Goal: Transaction & Acquisition: Download file/media

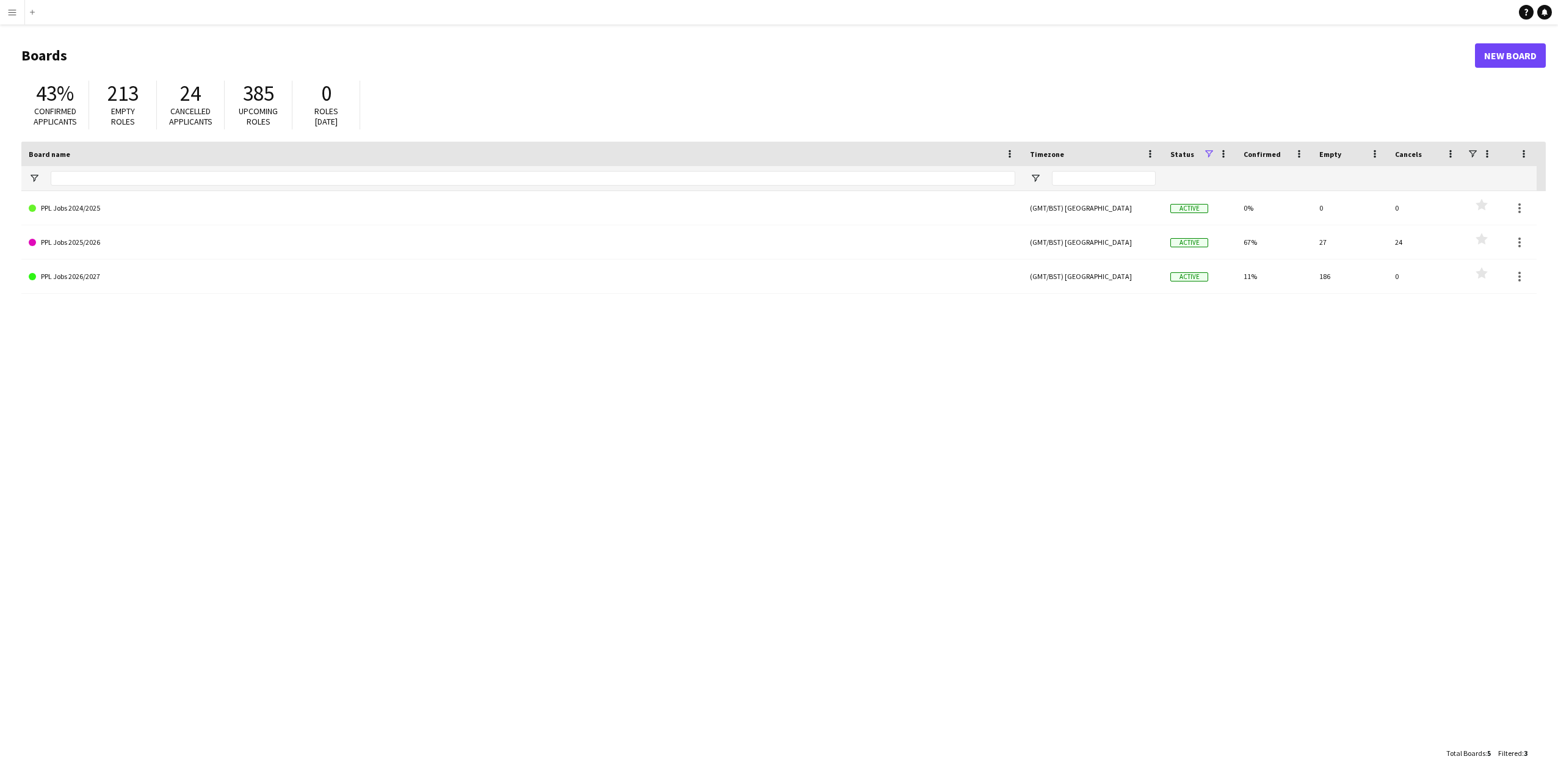
click at [8, 16] on app-icon "Menu" at bounding box center [11, 11] width 10 height 10
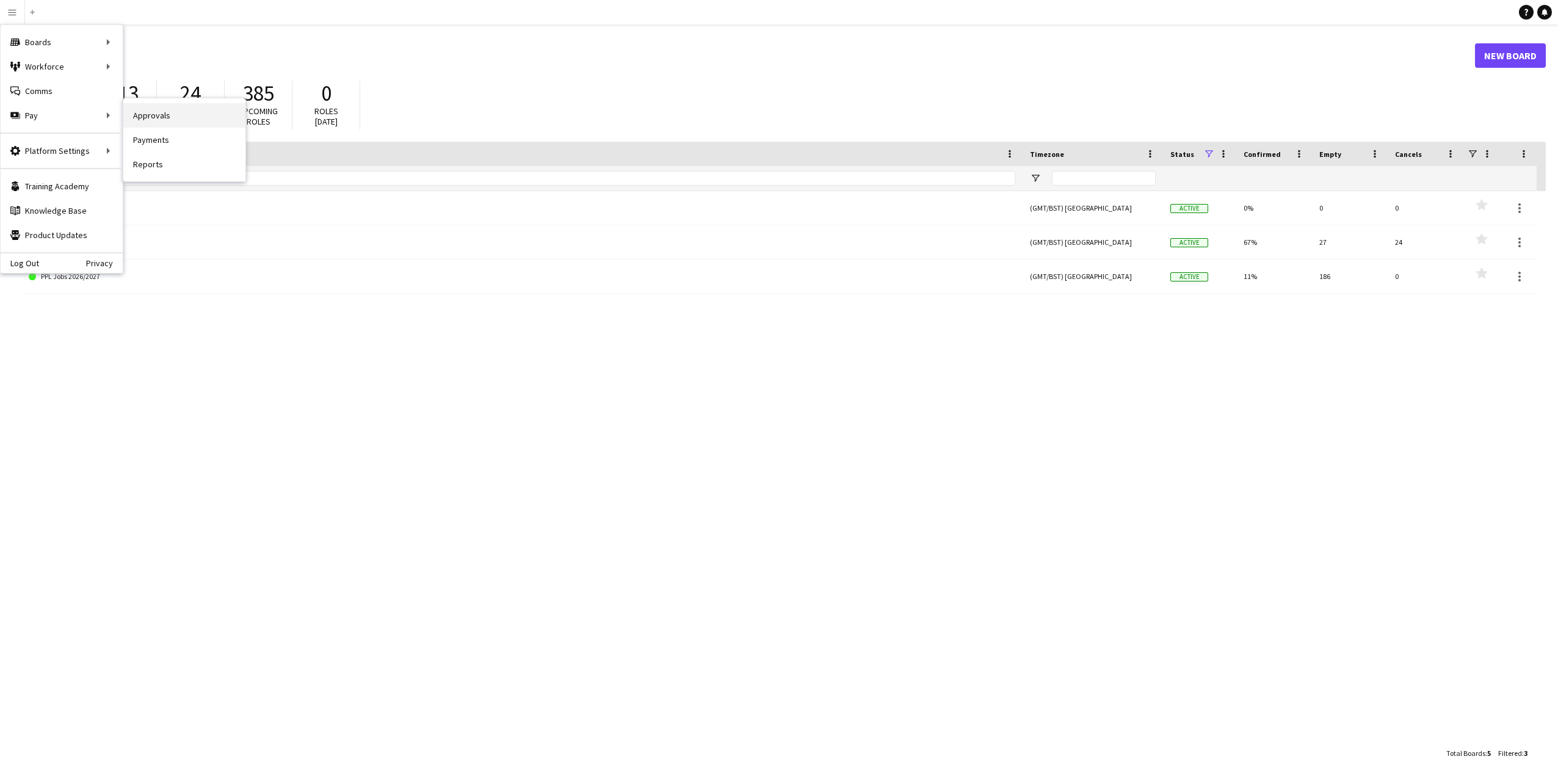
click at [133, 116] on link "Approvals" at bounding box center [185, 115] width 122 height 24
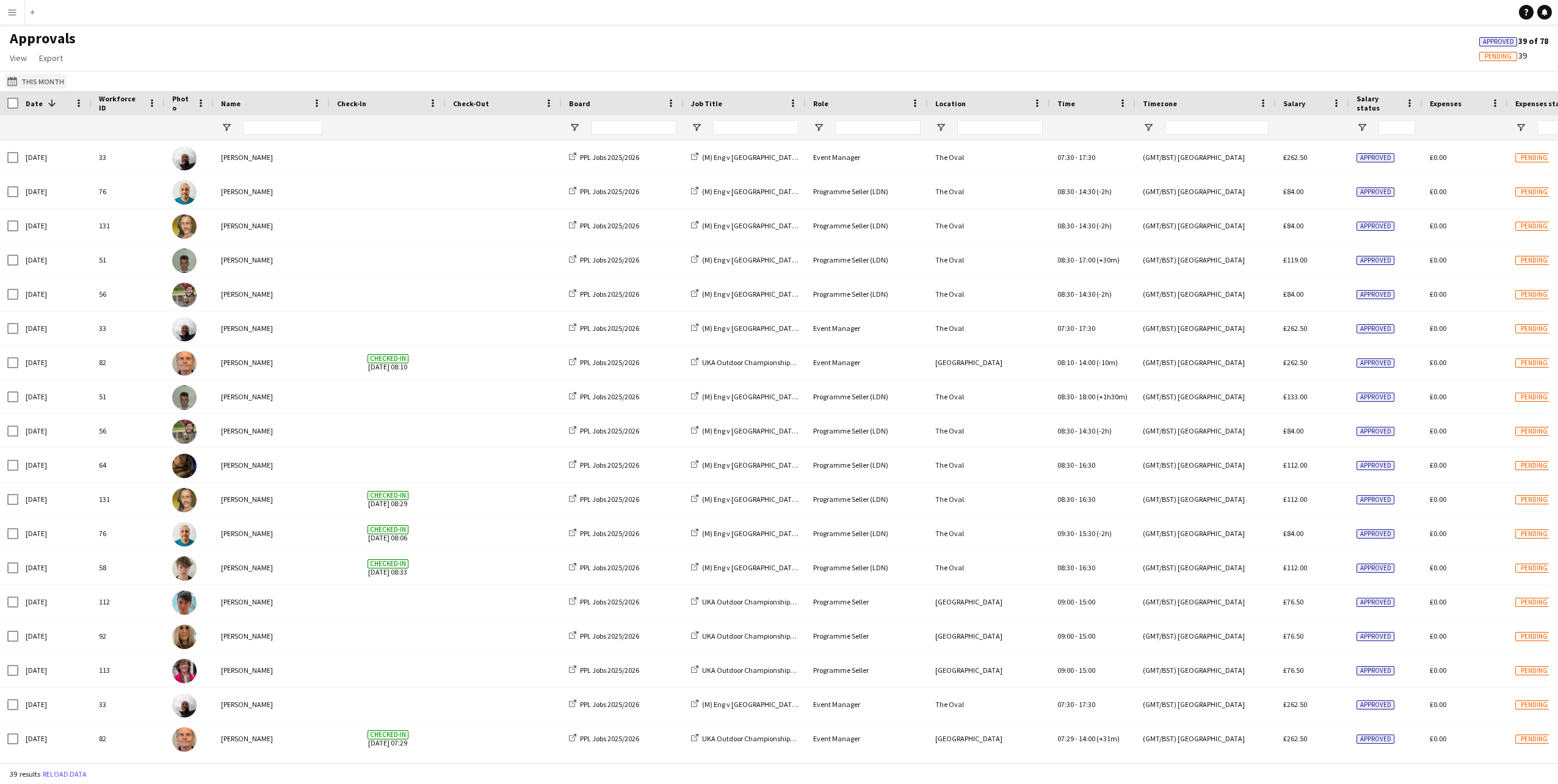
click at [36, 78] on button "This Month This Month" at bounding box center [36, 81] width 62 height 15
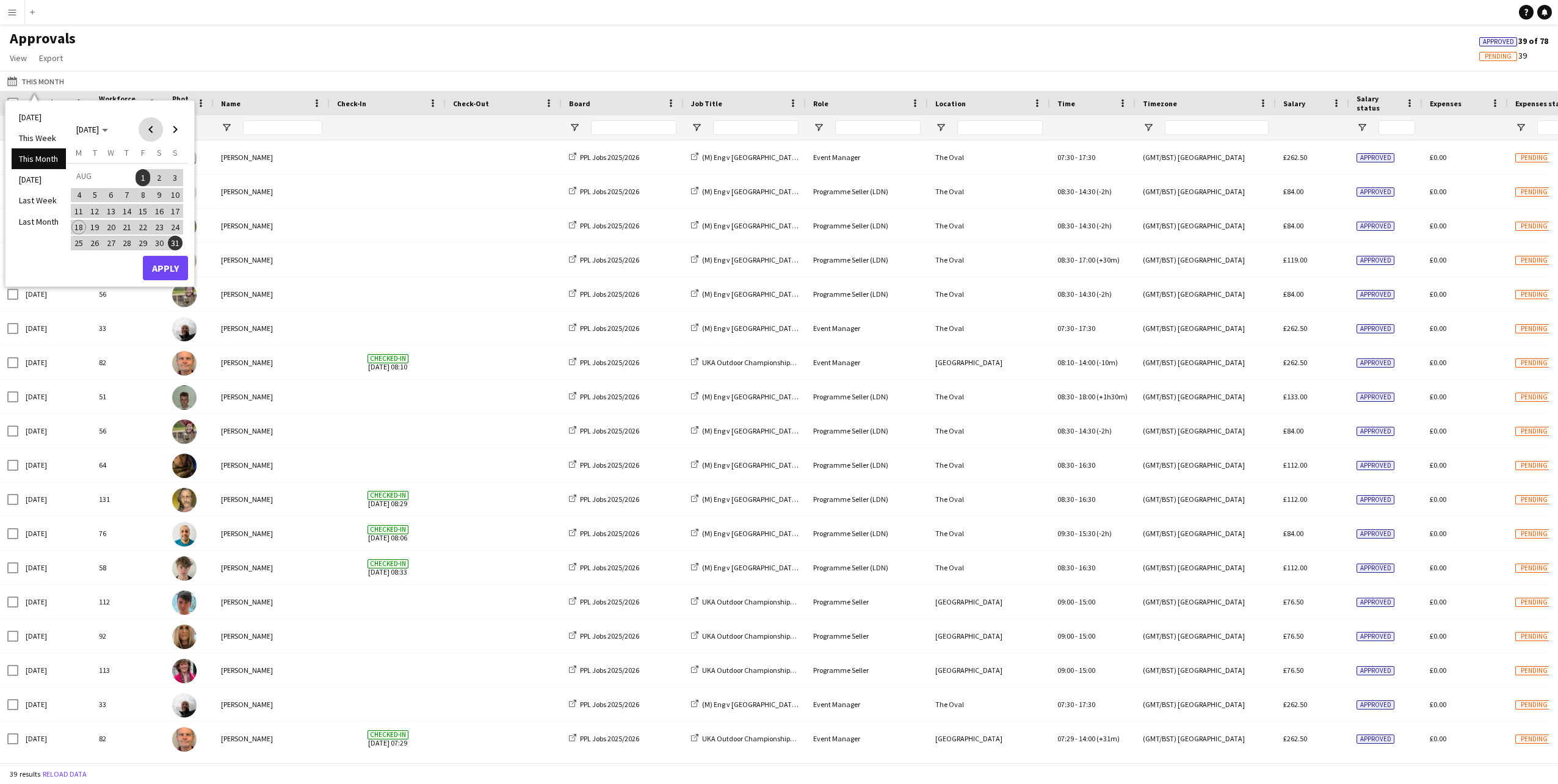
click at [149, 131] on span "Previous month" at bounding box center [151, 130] width 24 height 24
click at [84, 237] on span "21" at bounding box center [78, 240] width 15 height 15
click at [99, 238] on span "22" at bounding box center [95, 240] width 15 height 15
click at [77, 240] on span "21" at bounding box center [78, 240] width 15 height 15
click at [95, 243] on span "22" at bounding box center [95, 240] width 15 height 15
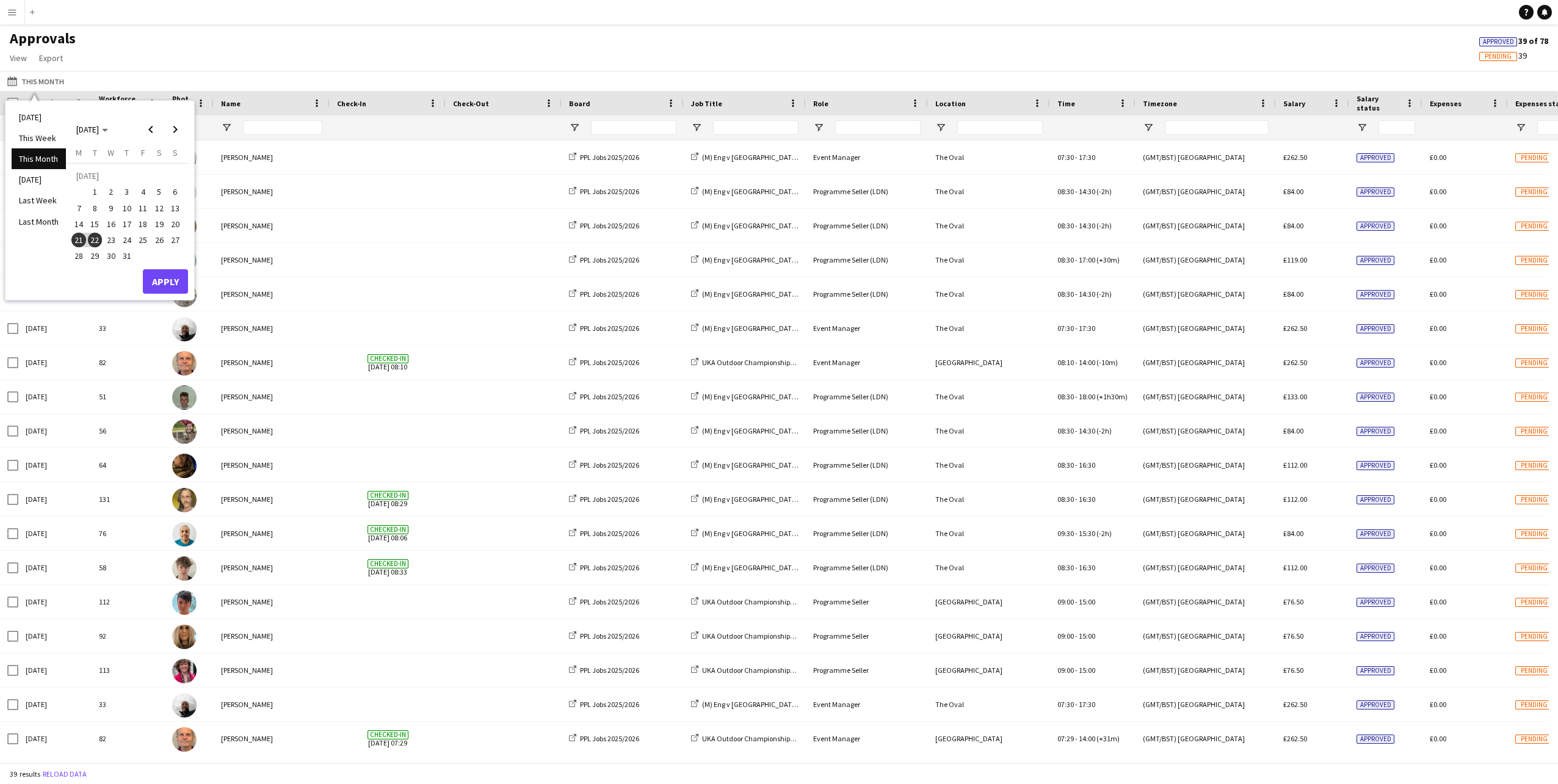
click at [95, 243] on span "22" at bounding box center [95, 240] width 15 height 15
click at [173, 132] on span "Next month" at bounding box center [175, 130] width 24 height 24
click at [78, 223] on span "18" at bounding box center [78, 226] width 15 height 15
click at [159, 267] on button "Apply" at bounding box center [166, 268] width 45 height 24
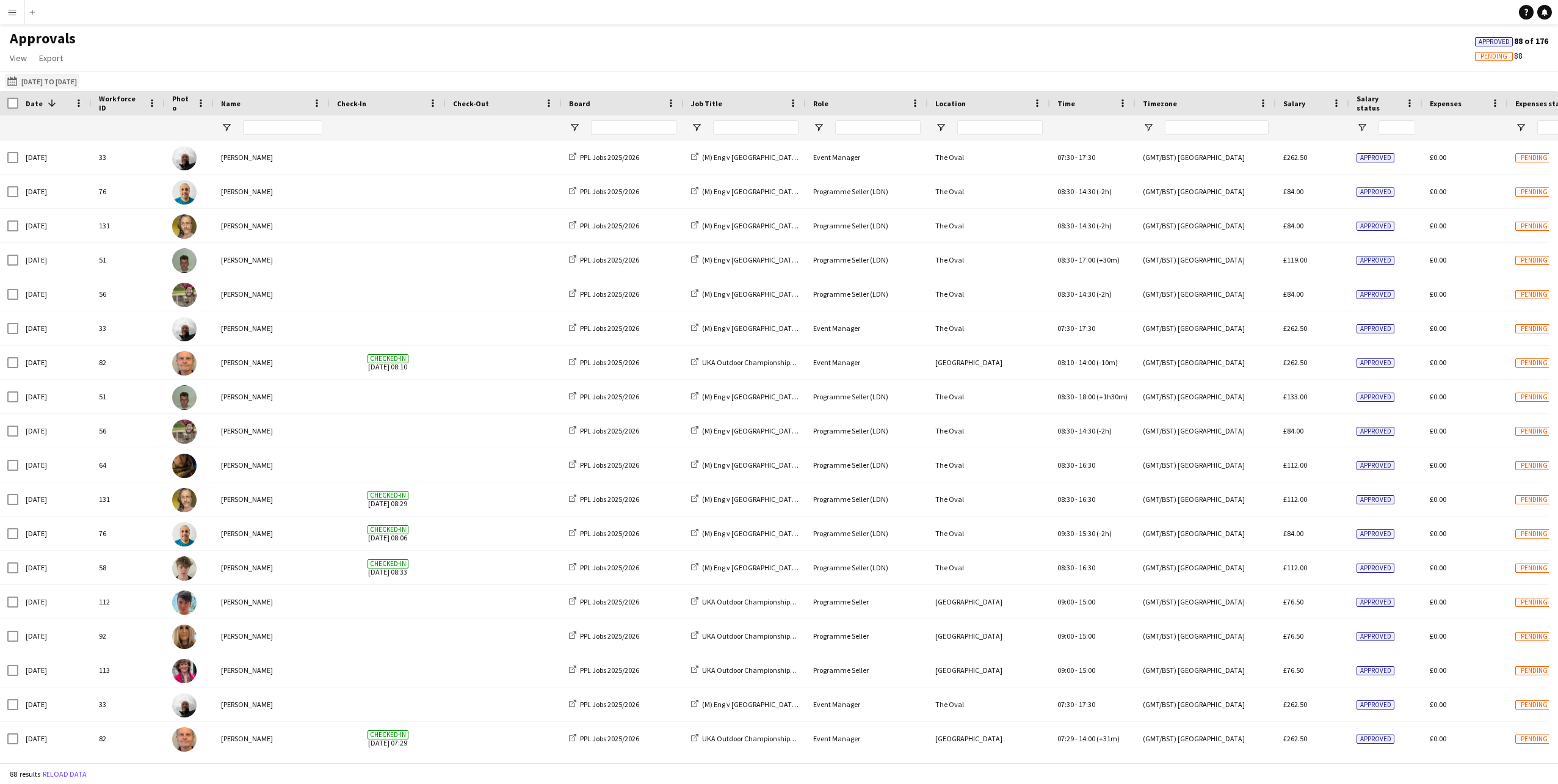
click at [33, 77] on button "This Month [DATE] to [DATE]" at bounding box center [42, 81] width 74 height 15
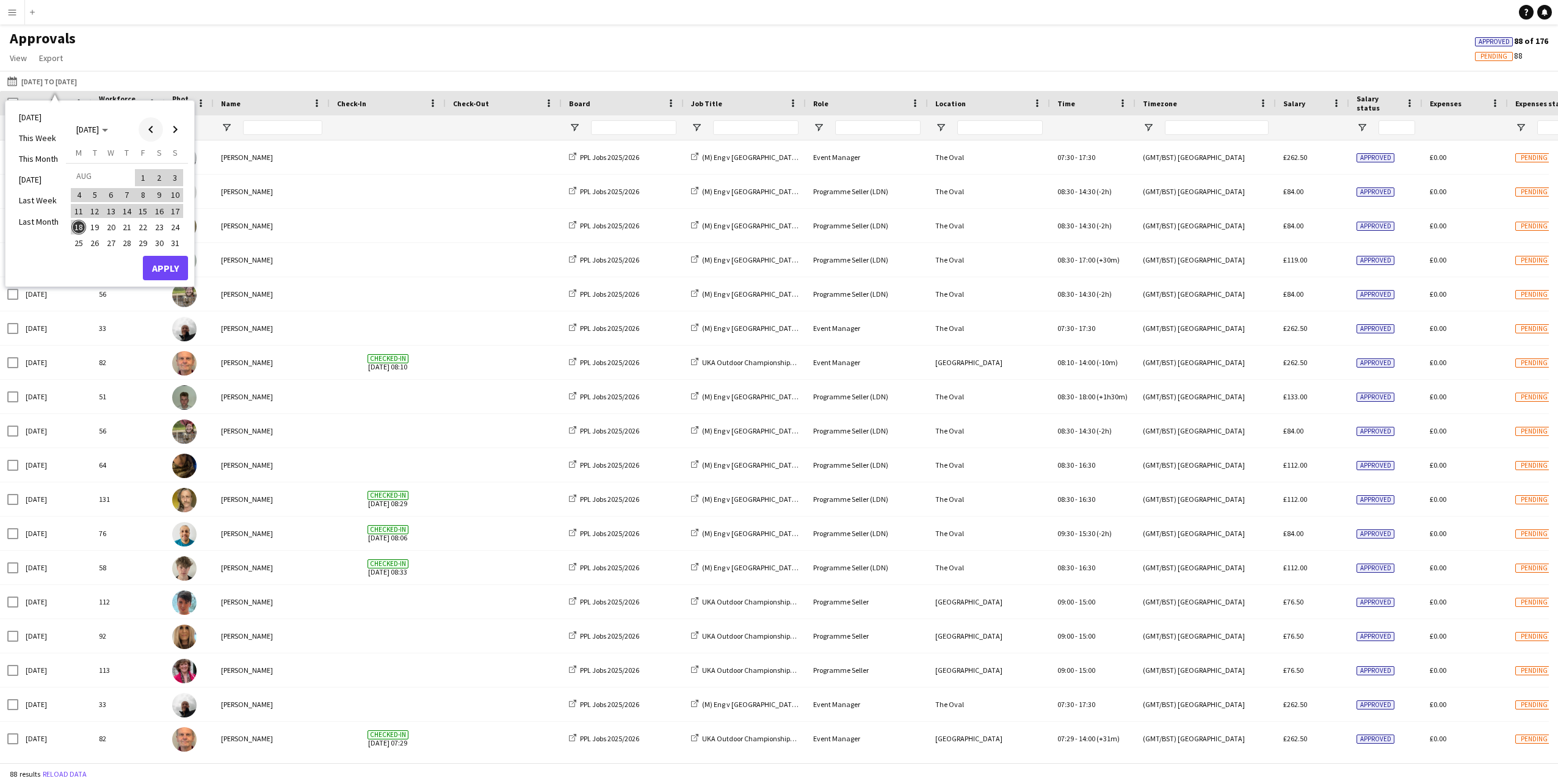
click at [146, 130] on span "Previous month" at bounding box center [151, 130] width 24 height 24
click at [88, 192] on span "1" at bounding box center [95, 192] width 15 height 15
click at [173, 126] on span "Next month" at bounding box center [175, 130] width 24 height 24
click at [69, 227] on div "[DATE] This Week This Month [DATE] Last Week Last Month [DATE] [DATE] [DATE] M …" at bounding box center [99, 194] width 189 height 186
drag, startPoint x: 69, startPoint y: 227, endPoint x: 82, endPoint y: 226, distance: 13.0
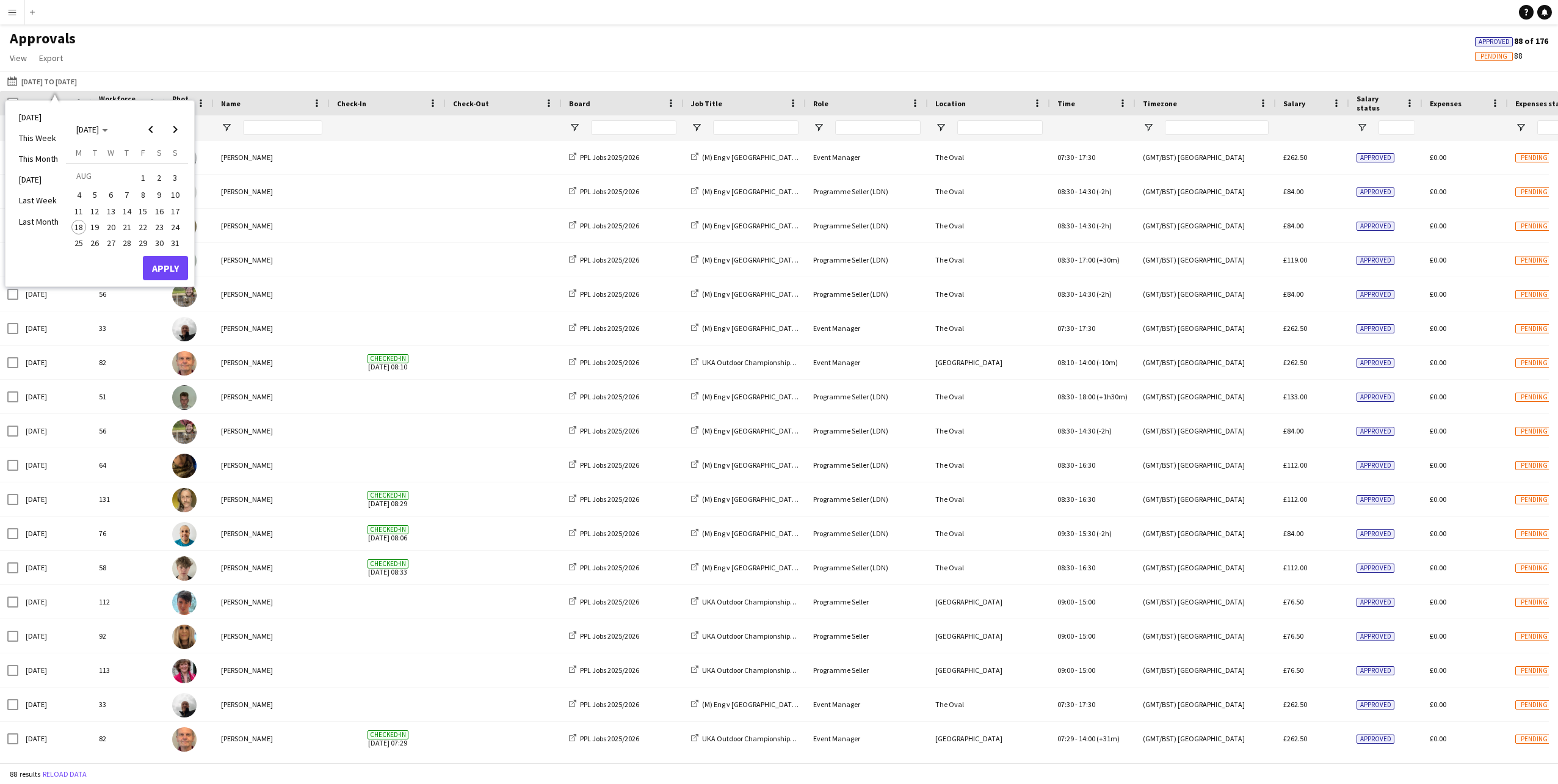
click at [82, 226] on span "18" at bounding box center [78, 226] width 15 height 15
click at [159, 266] on button "Apply" at bounding box center [166, 268] width 45 height 24
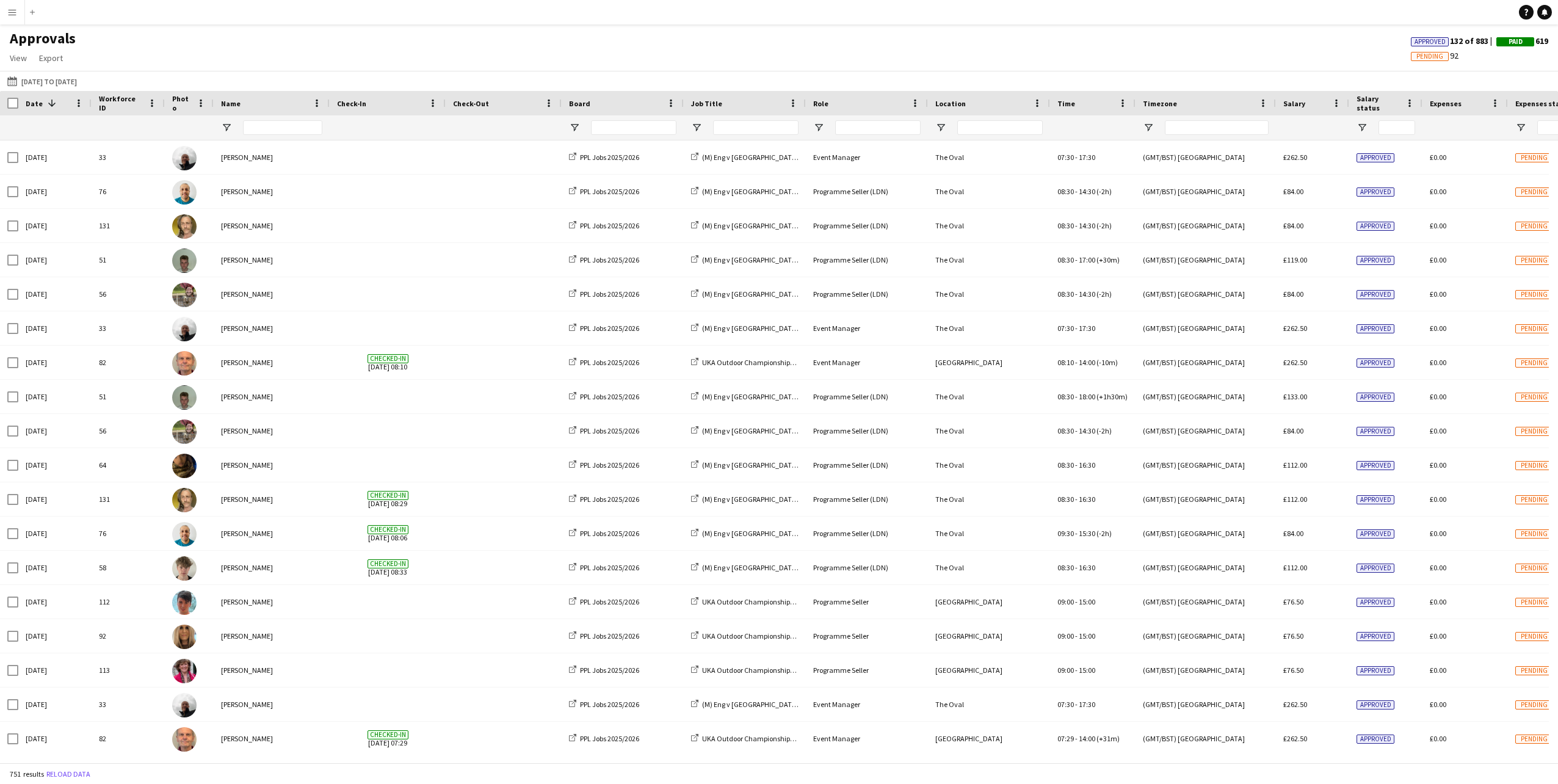
click at [46, 104] on span at bounding box center [51, 103] width 11 height 11
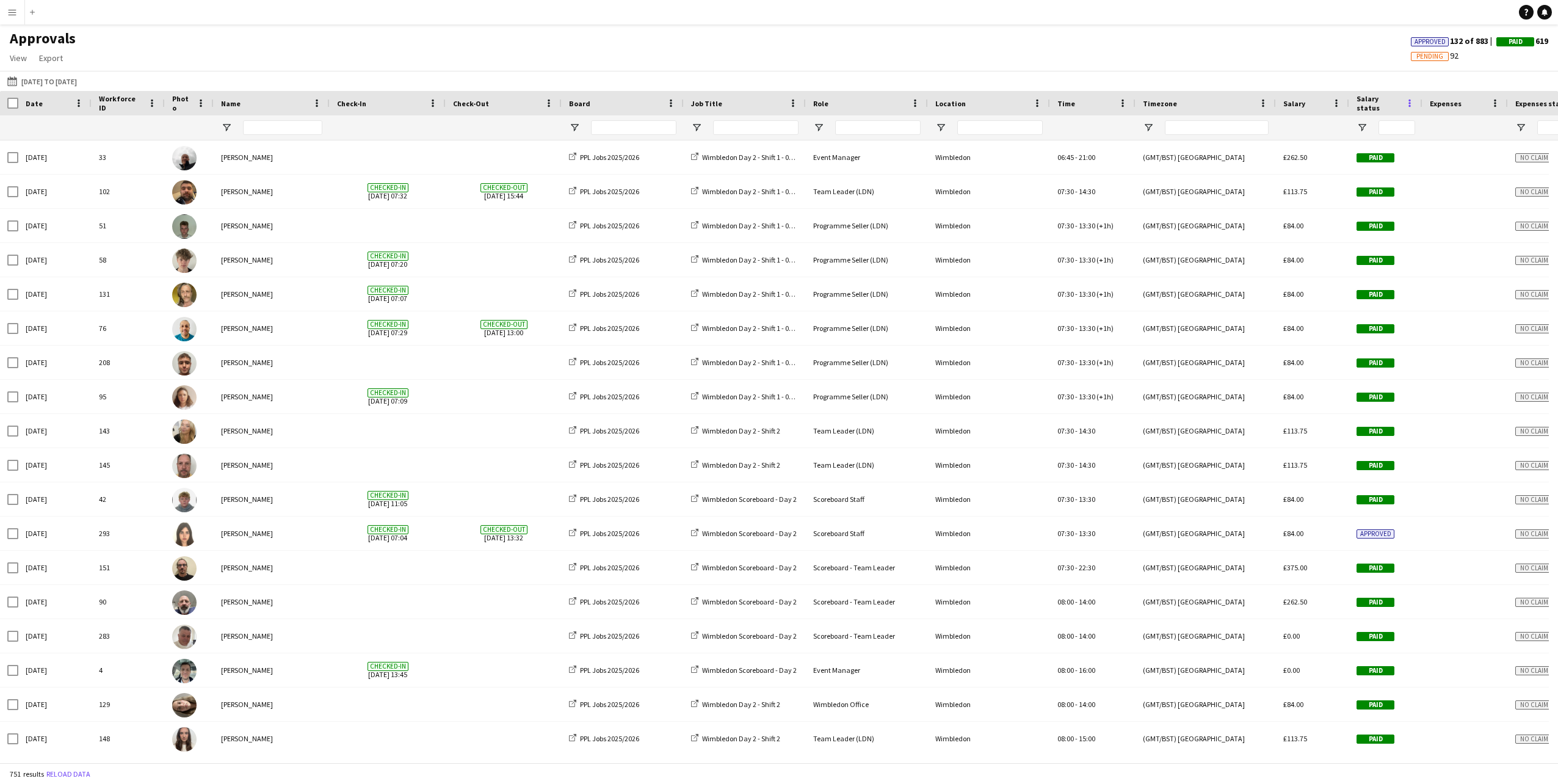
click at [1407, 105] on span at bounding box center [1410, 103] width 11 height 11
click at [1395, 105] on span "Salary status" at bounding box center [1378, 103] width 44 height 18
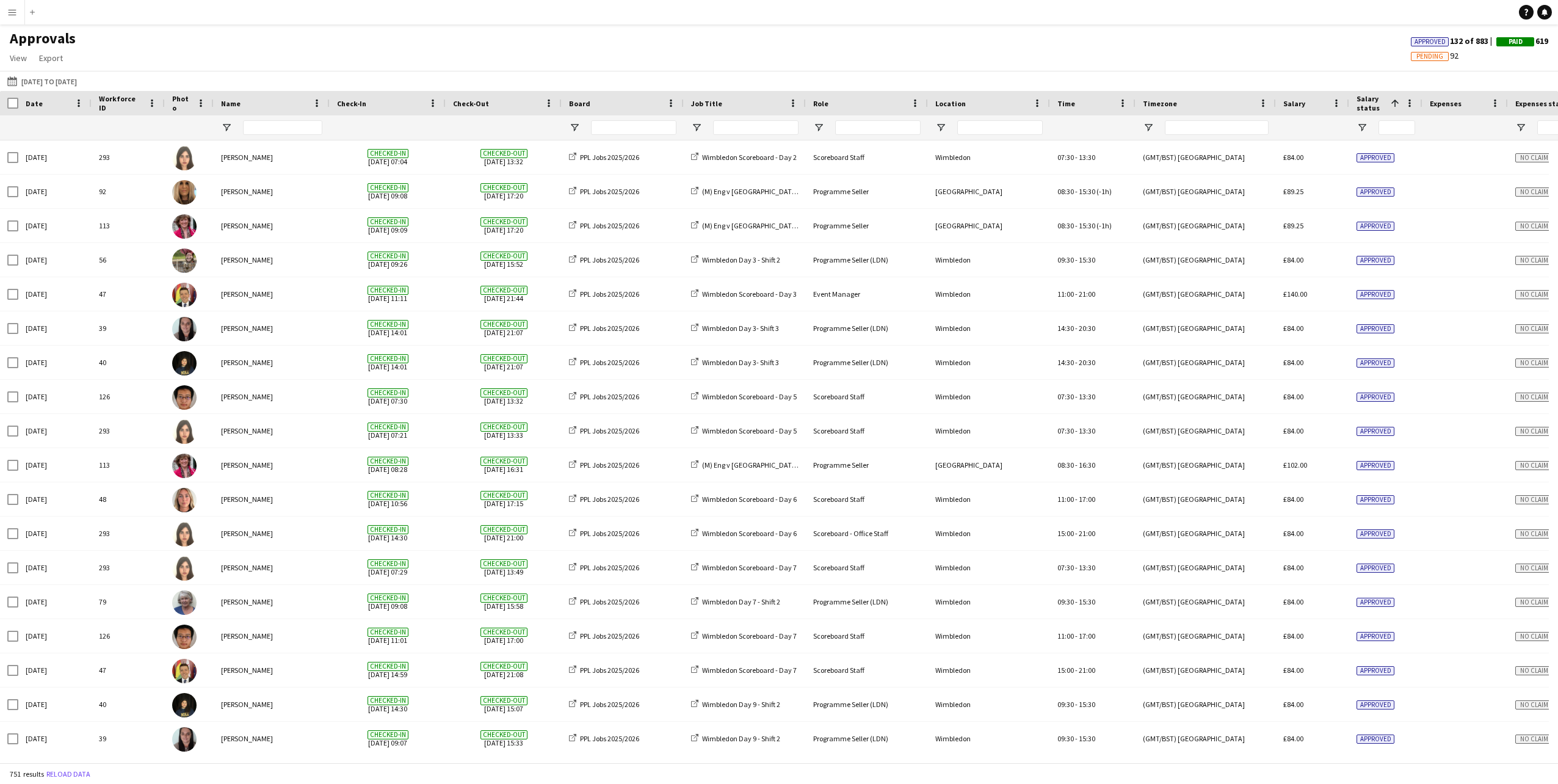
click at [1399, 105] on span at bounding box center [1395, 103] width 11 height 11
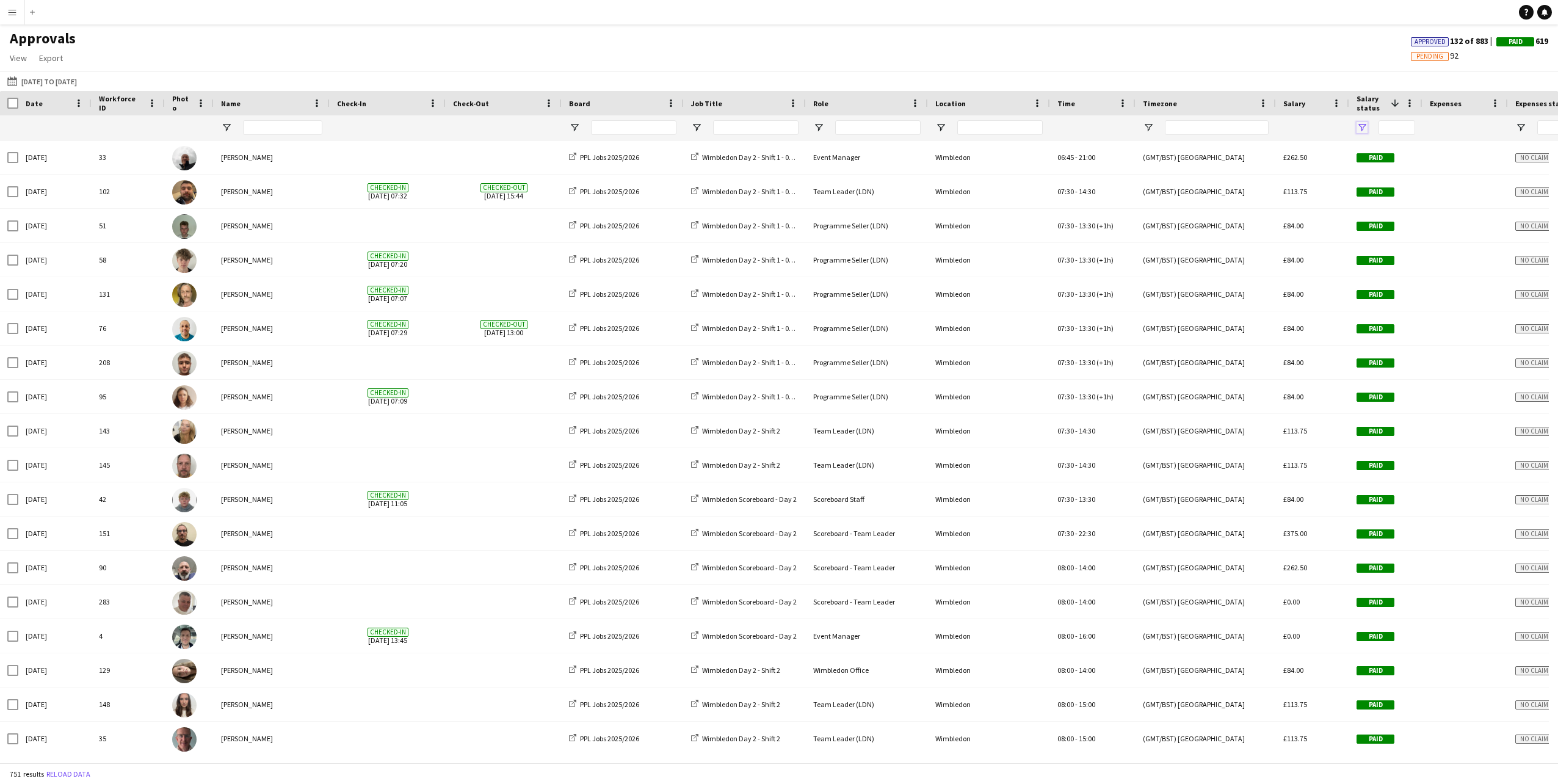
click at [1365, 130] on span "Open Filter Menu" at bounding box center [1362, 127] width 11 height 11
type input "**********"
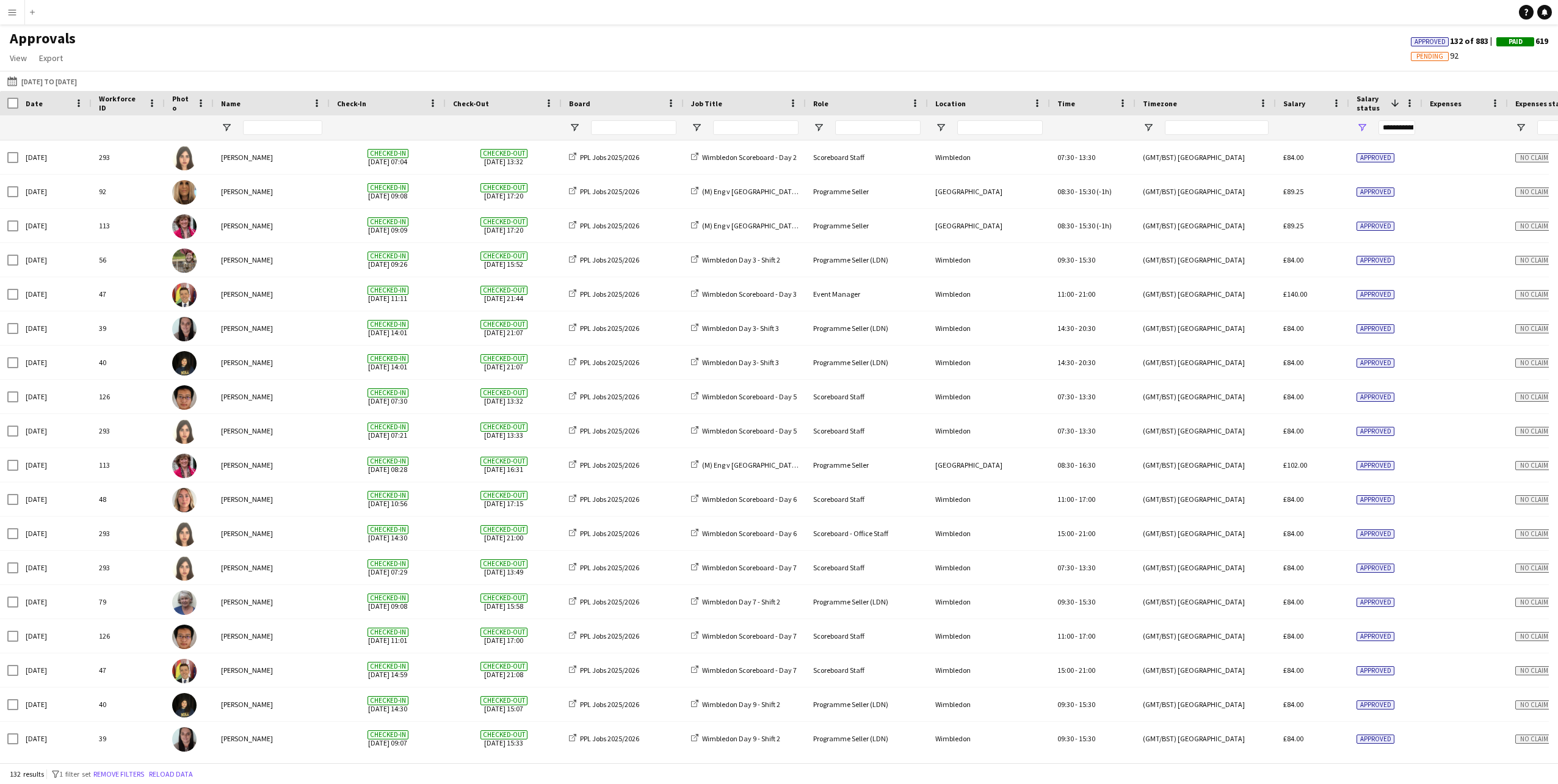
click at [1265, 68] on div "Approvals View Customise view Customise filters Reset Filters Reset View Reset …" at bounding box center [779, 51] width 1558 height 42
click at [54, 82] on button "This Month [DATE] to [DATE]" at bounding box center [42, 81] width 74 height 15
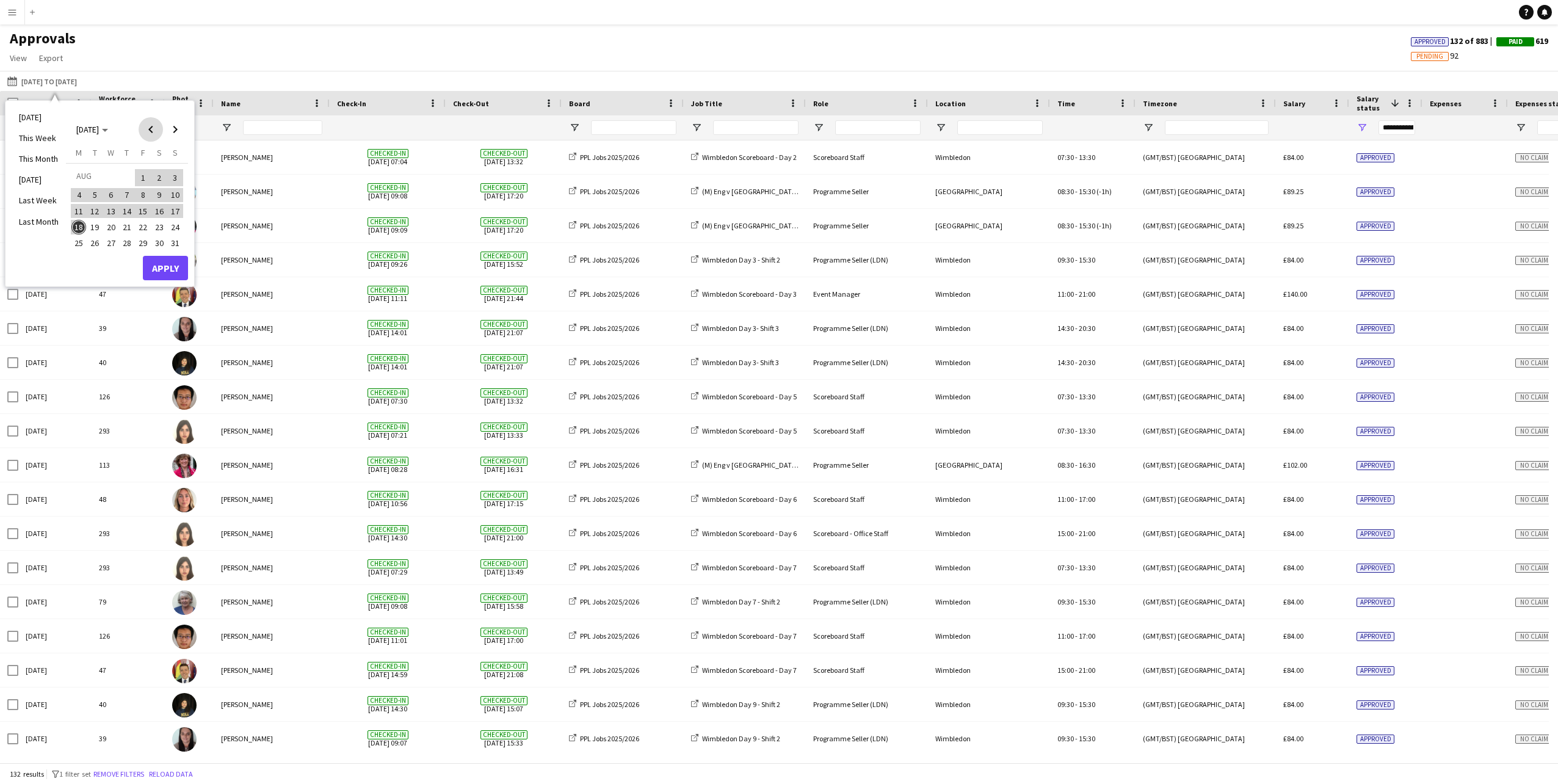
click at [154, 135] on span "Previous month" at bounding box center [151, 130] width 24 height 24
click at [73, 239] on span "23" at bounding box center [78, 243] width 15 height 15
click at [170, 125] on span "Next month" at bounding box center [175, 130] width 24 height 24
click at [173, 132] on span "Next month" at bounding box center [175, 130] width 24 height 24
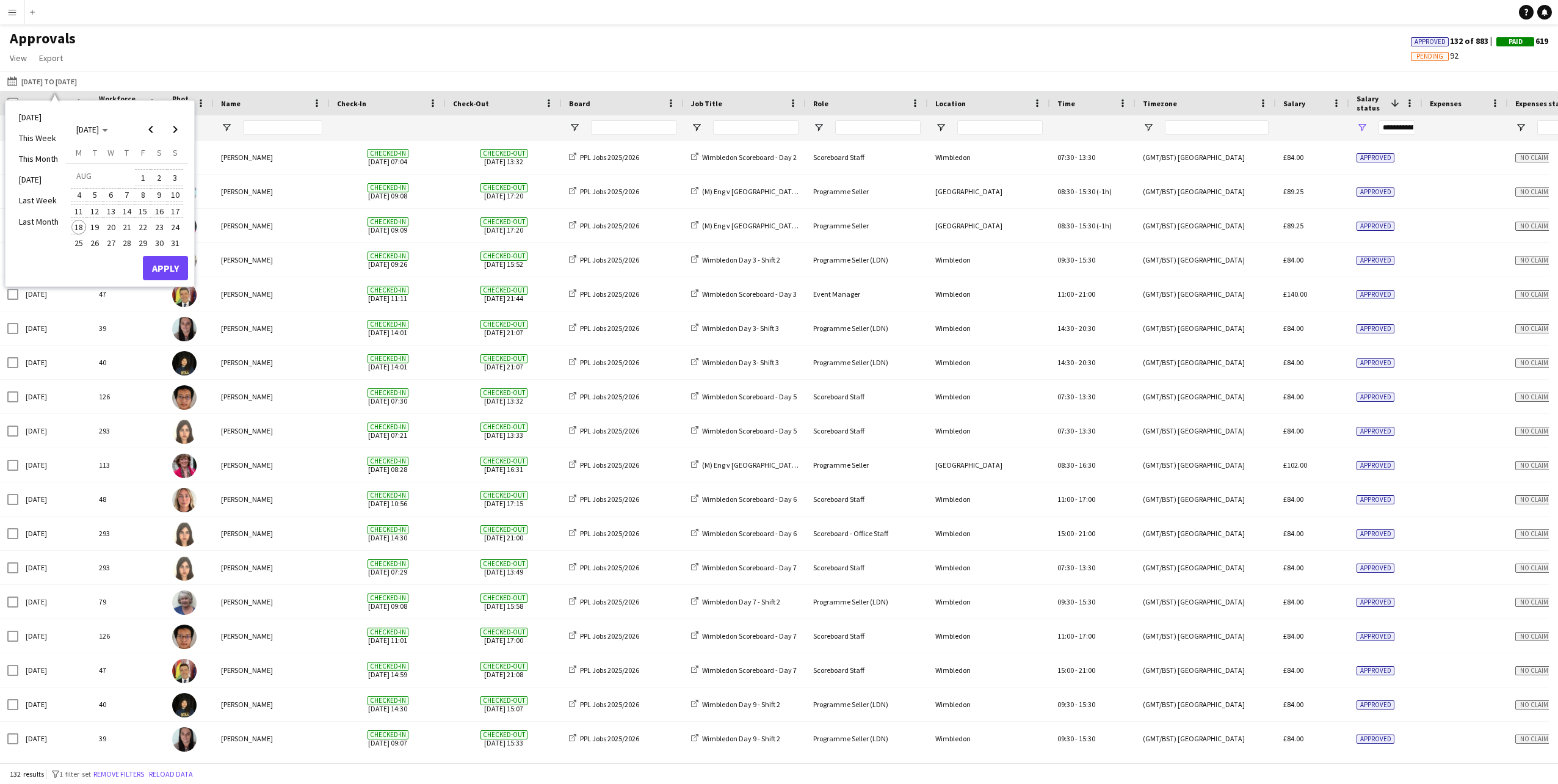
click at [82, 227] on span "18" at bounding box center [78, 226] width 15 height 15
click at [153, 261] on button "Apply" at bounding box center [166, 268] width 45 height 24
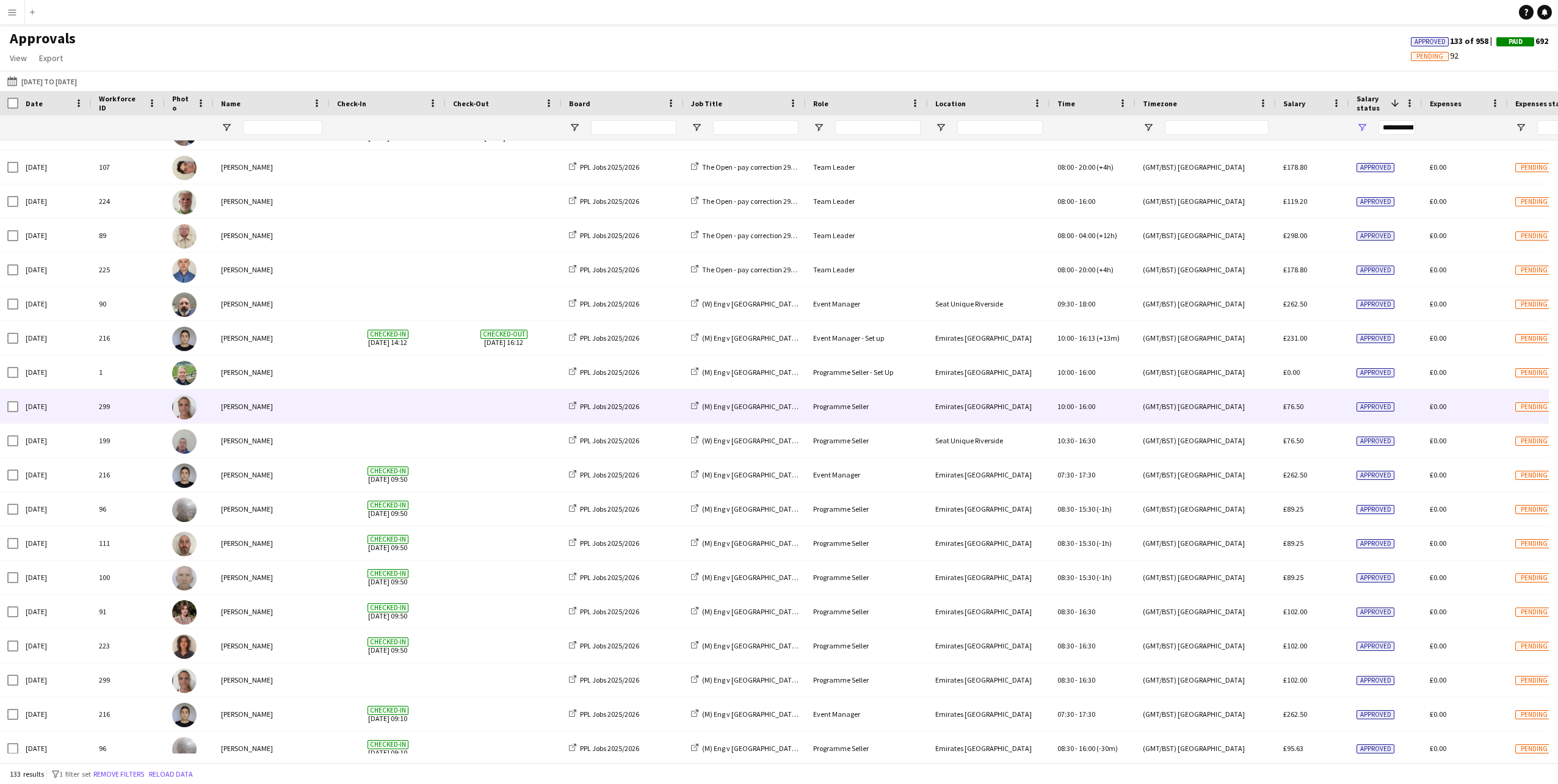
scroll to position [1525, 0]
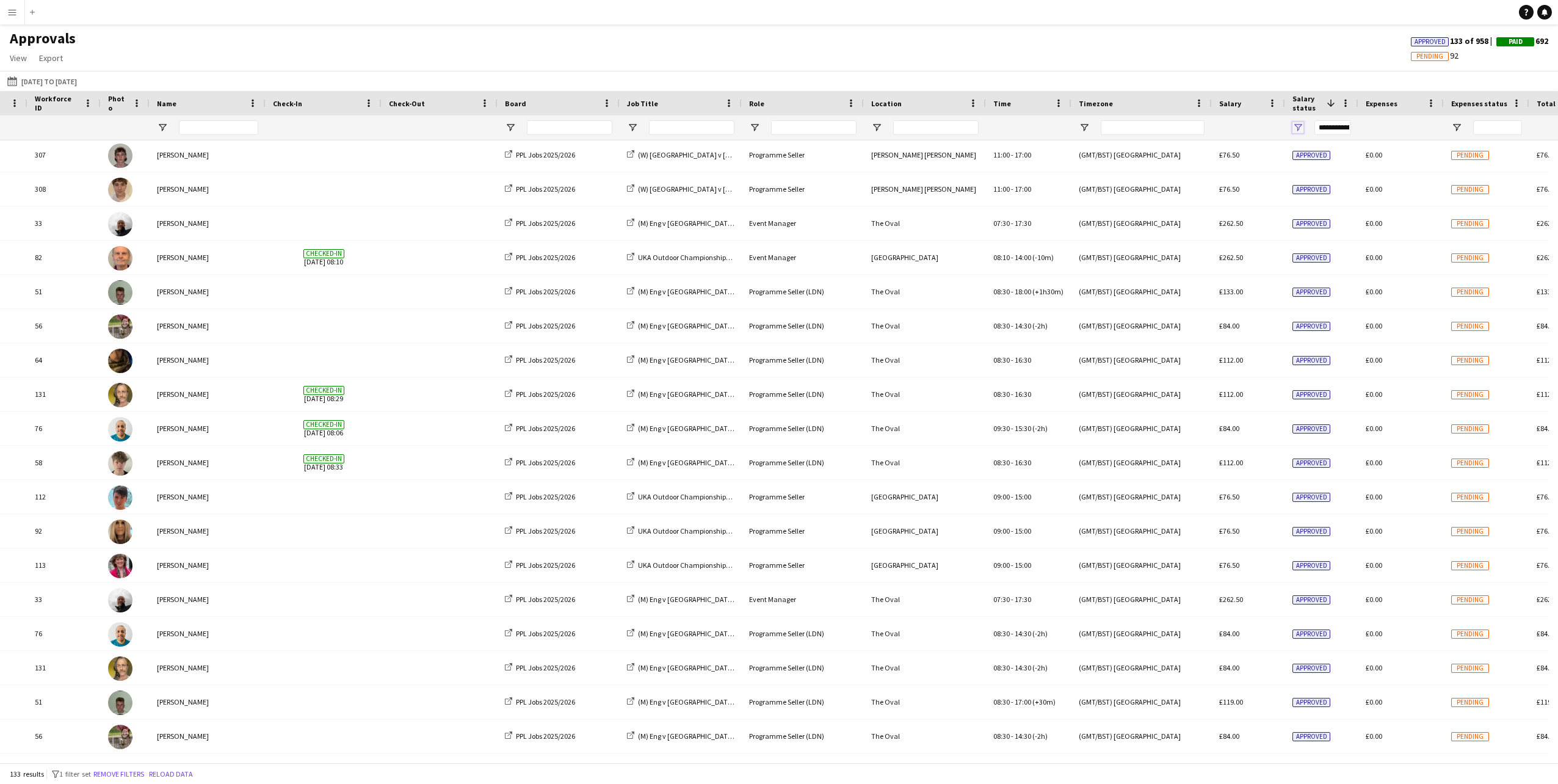
click at [1297, 125] on span "Open Filter Menu" at bounding box center [1298, 127] width 11 height 11
click at [1269, 124] on div at bounding box center [1248, 127] width 58 height 24
click at [13, 12] on app-icon "Menu" at bounding box center [11, 11] width 10 height 10
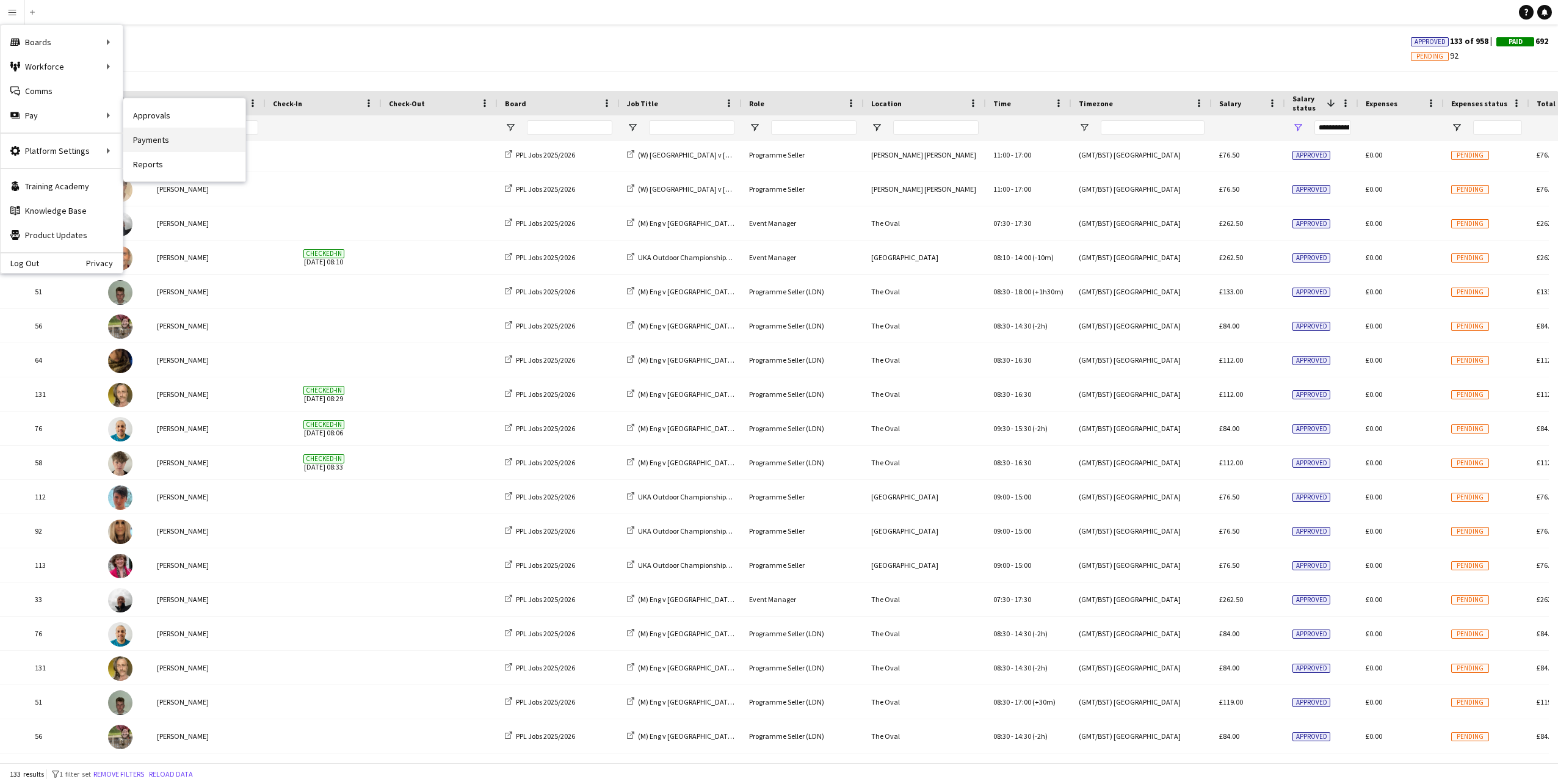
click at [148, 144] on link "Payments" at bounding box center [185, 139] width 122 height 24
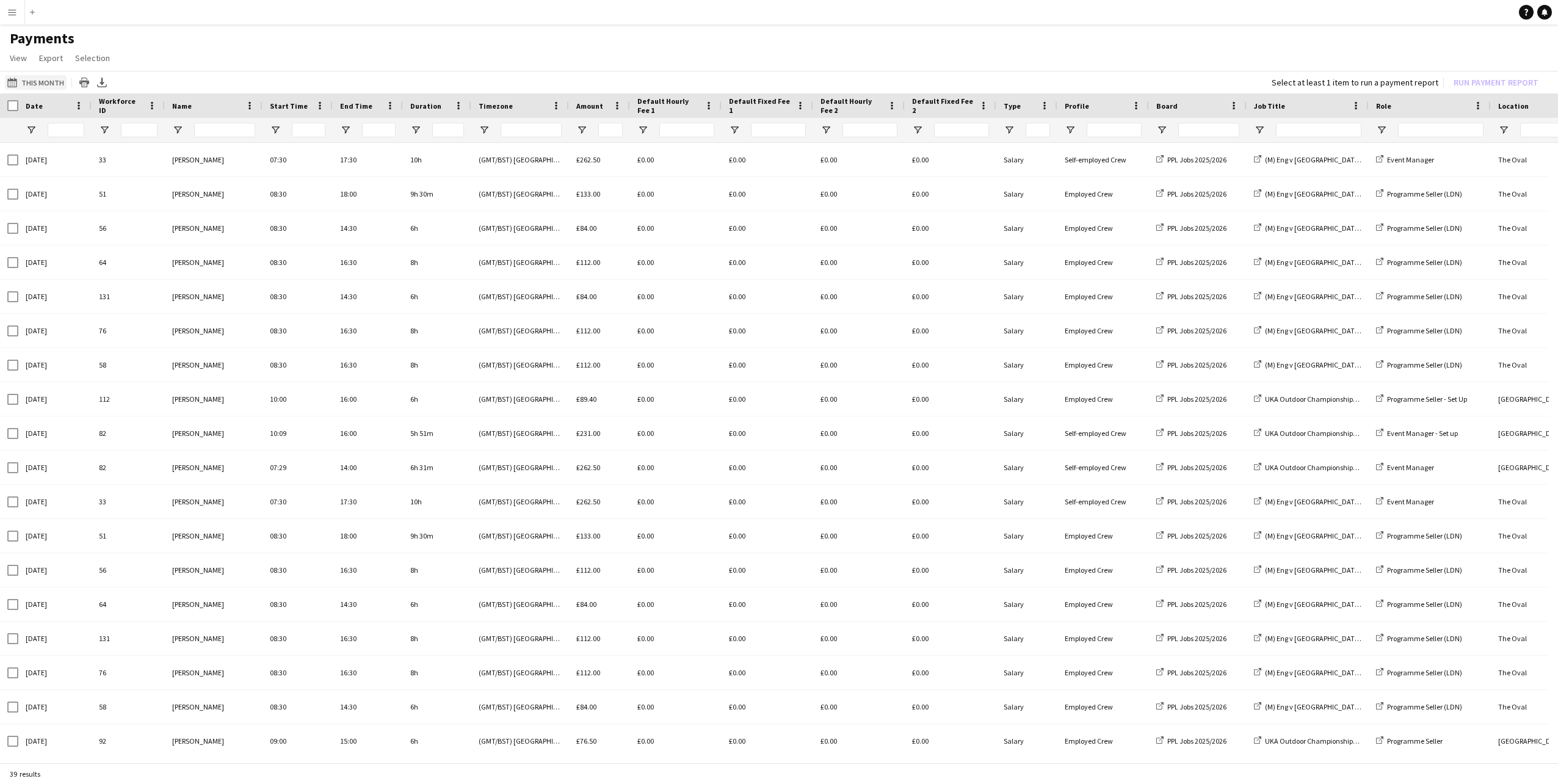
click at [46, 81] on button "This Month This Month" at bounding box center [36, 82] width 62 height 15
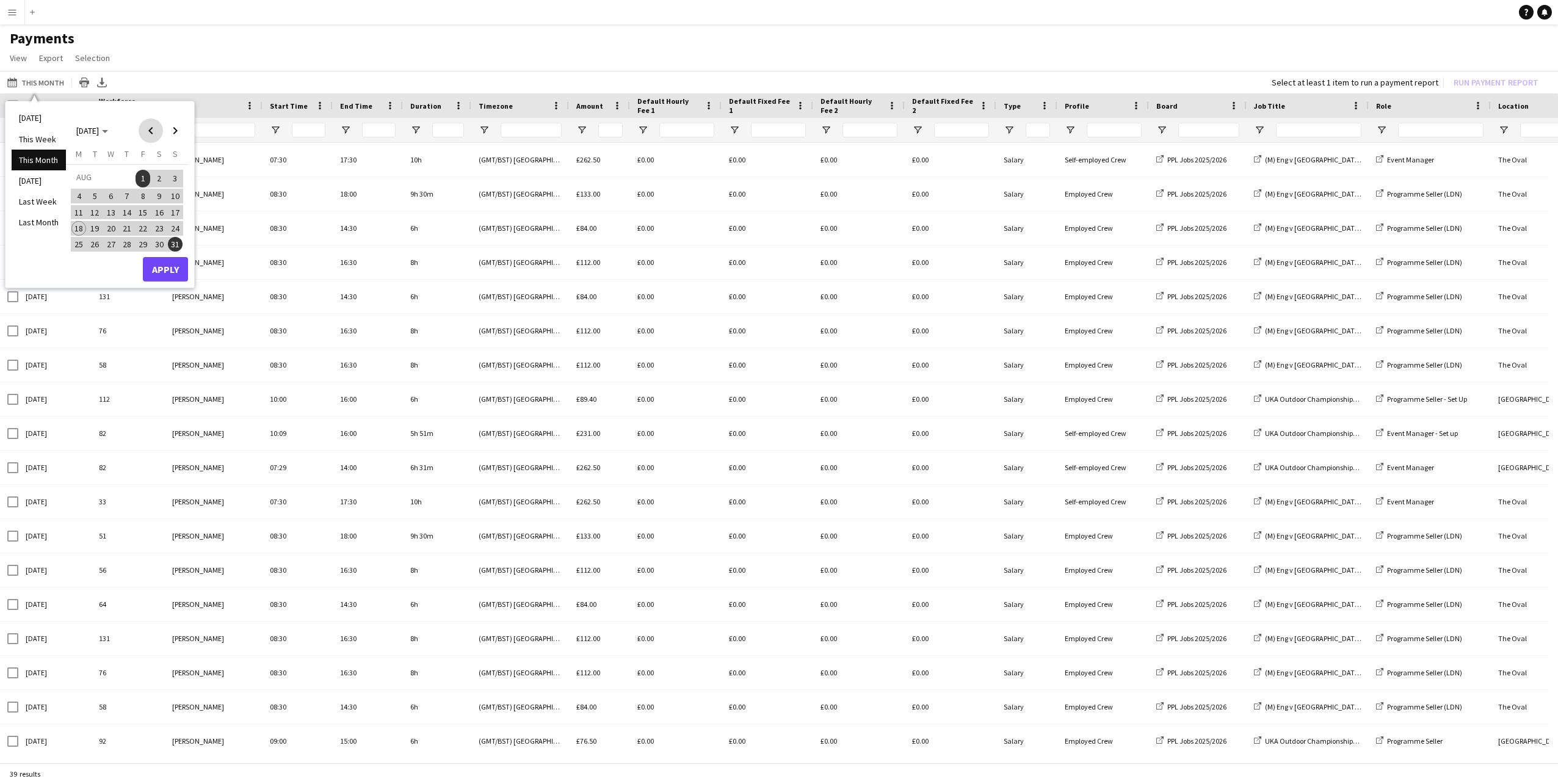
click at [142, 134] on span "Previous month" at bounding box center [151, 131] width 24 height 24
click at [80, 240] on span "23" at bounding box center [78, 244] width 15 height 15
click at [174, 130] on span "Next month" at bounding box center [175, 131] width 24 height 24
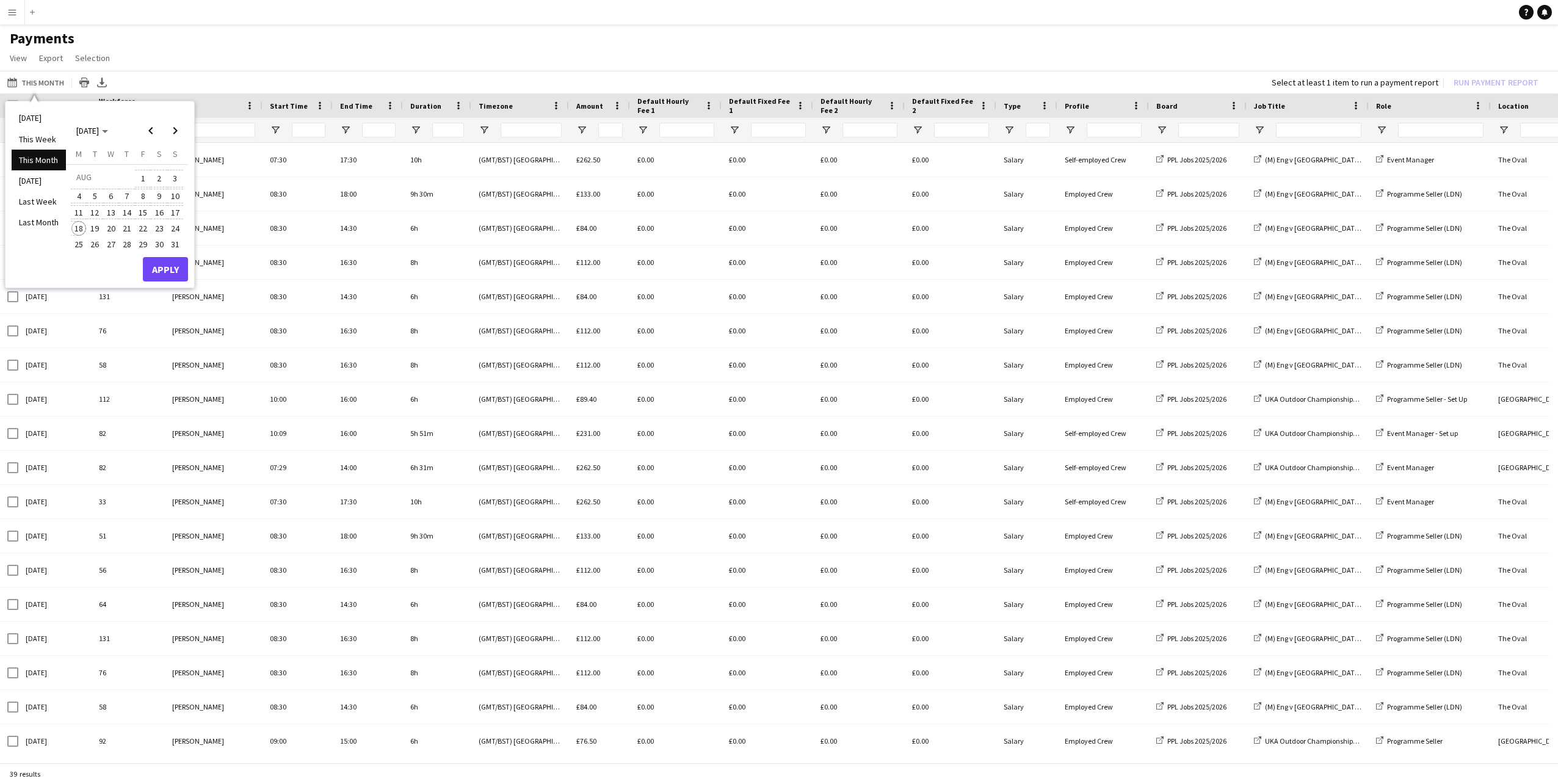
click at [81, 226] on span "18" at bounding box center [78, 228] width 15 height 15
click at [159, 267] on button "Apply" at bounding box center [166, 269] width 45 height 24
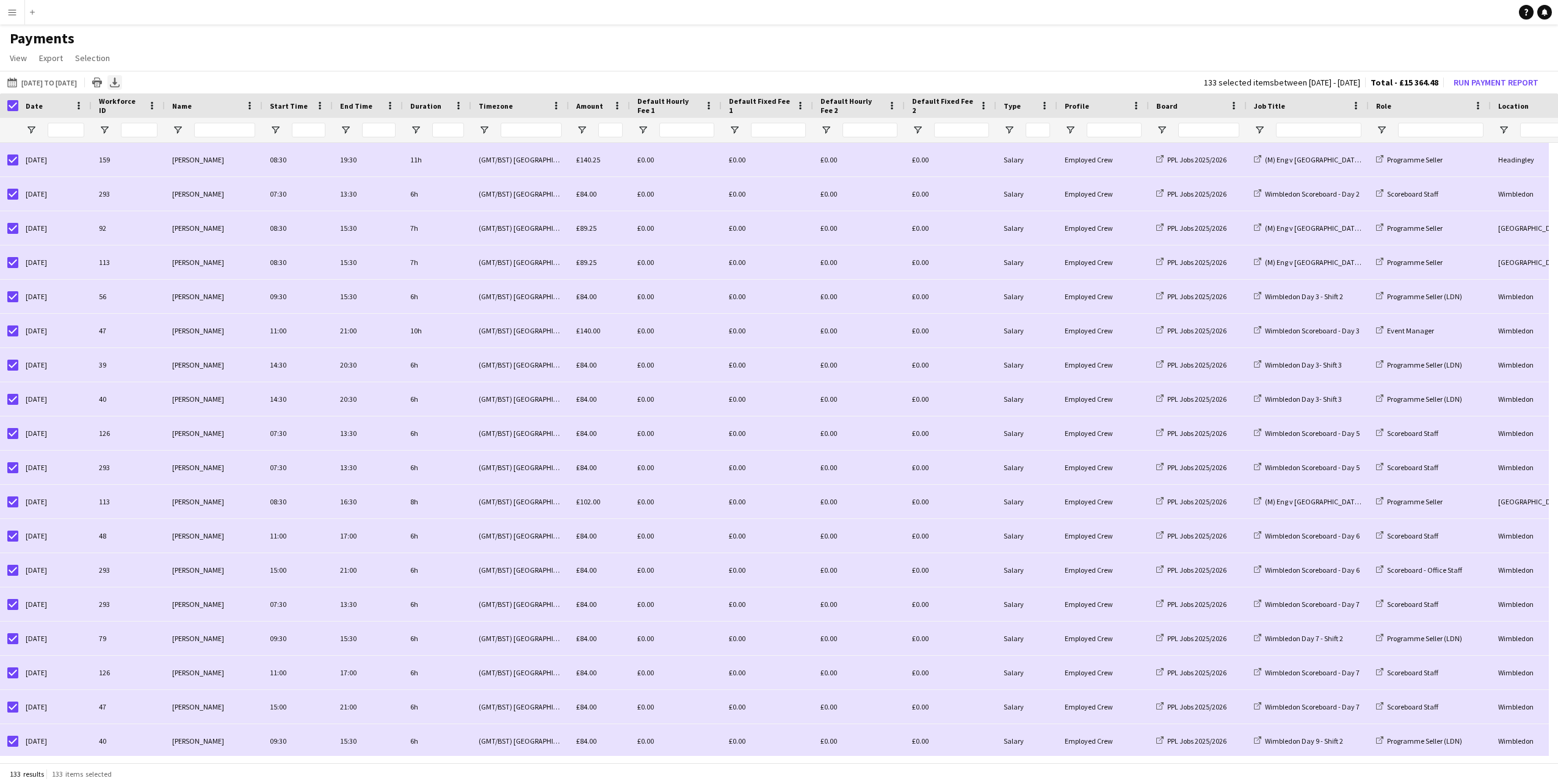
click at [119, 81] on icon "Export XLSX" at bounding box center [114, 82] width 10 height 10
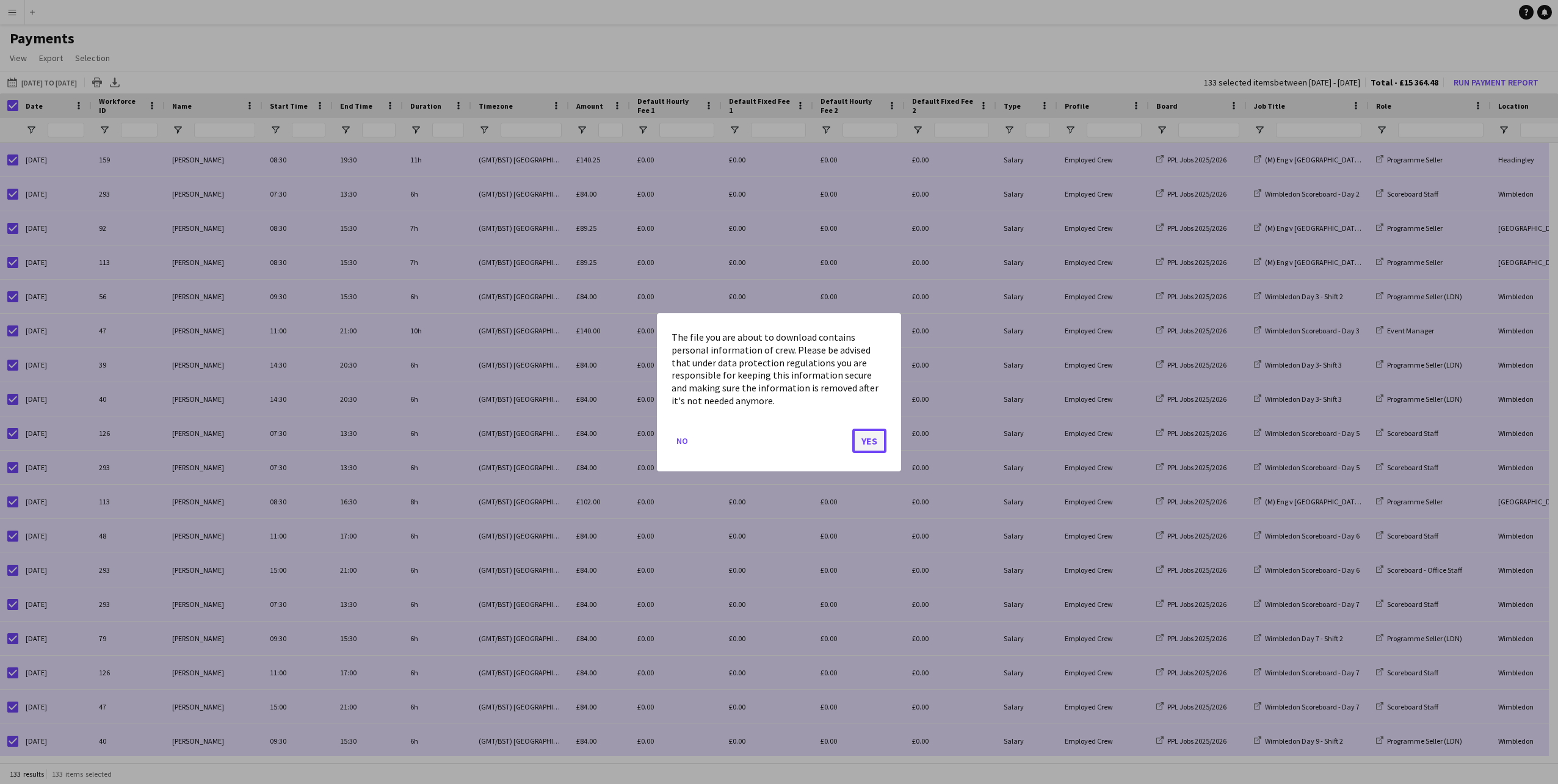
click at [864, 437] on button "Yes" at bounding box center [869, 440] width 34 height 24
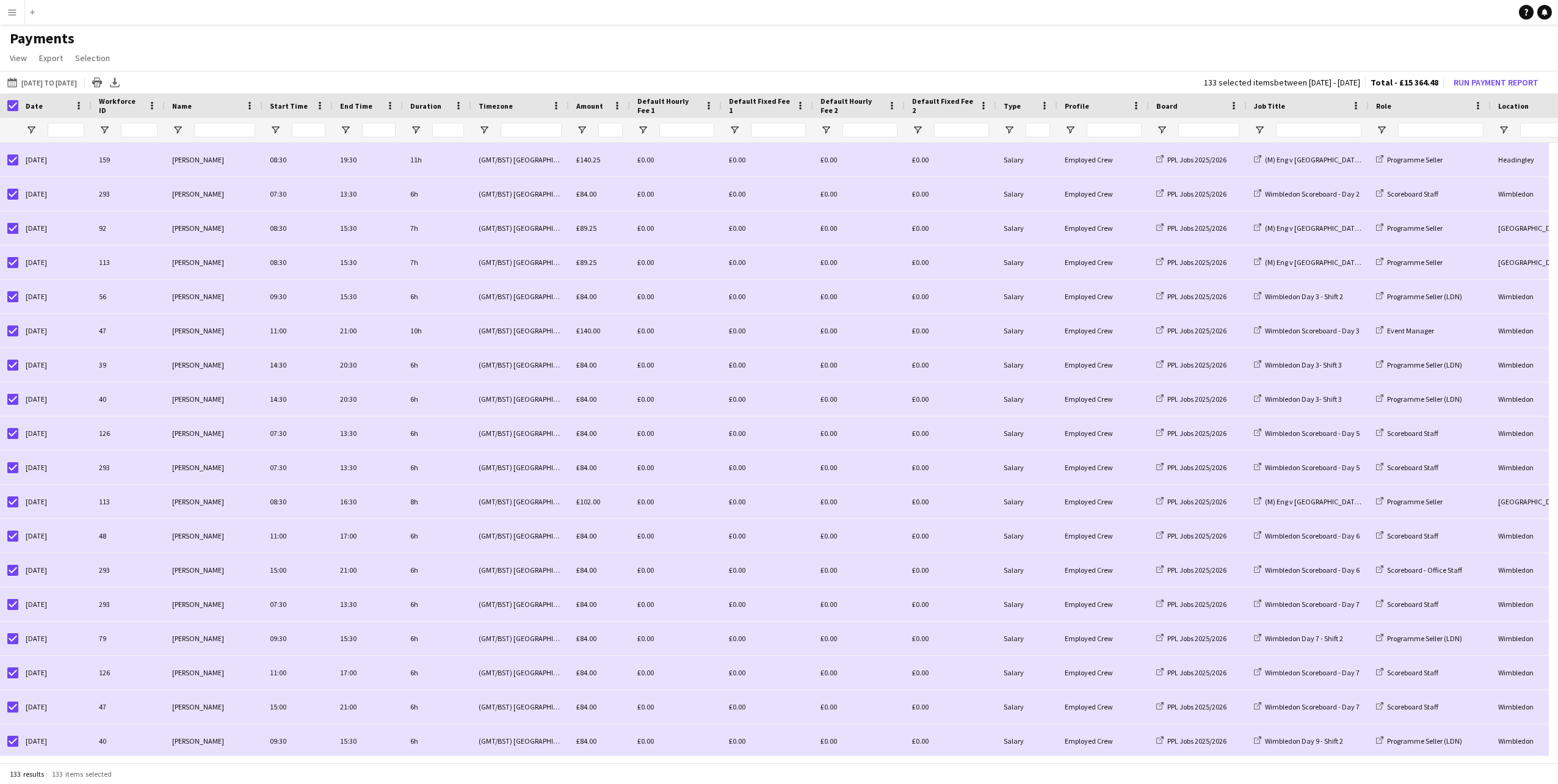
click at [1216, 56] on app-page-menu "View Customise view Customise filters Reset Filters Reset View Reset All Export…" at bounding box center [779, 59] width 1558 height 24
click at [1483, 79] on button "Run Payment Report" at bounding box center [1496, 82] width 95 height 16
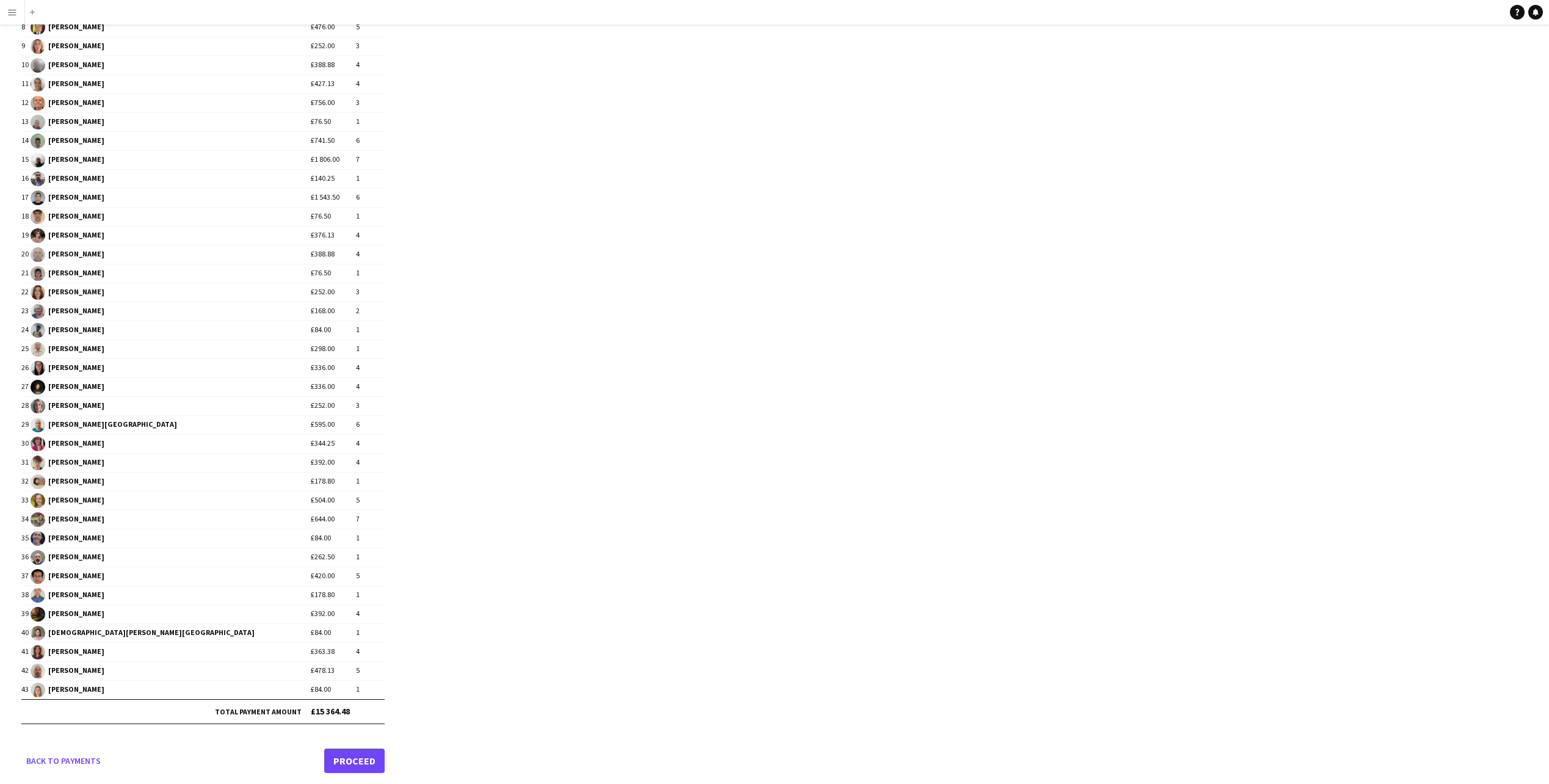
scroll to position [285, 0]
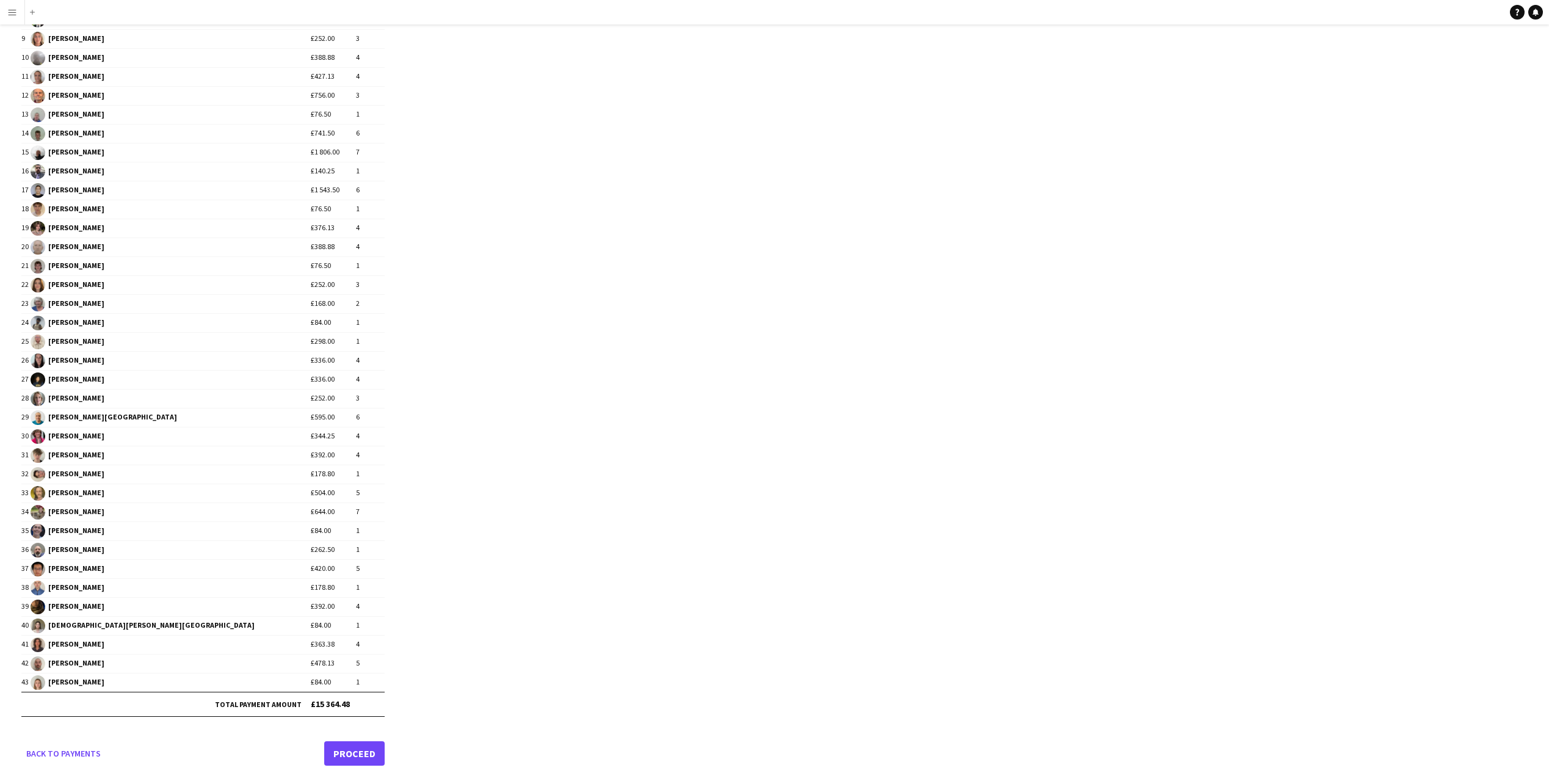
click at [362, 754] on link "Proceed" at bounding box center [354, 754] width 60 height 24
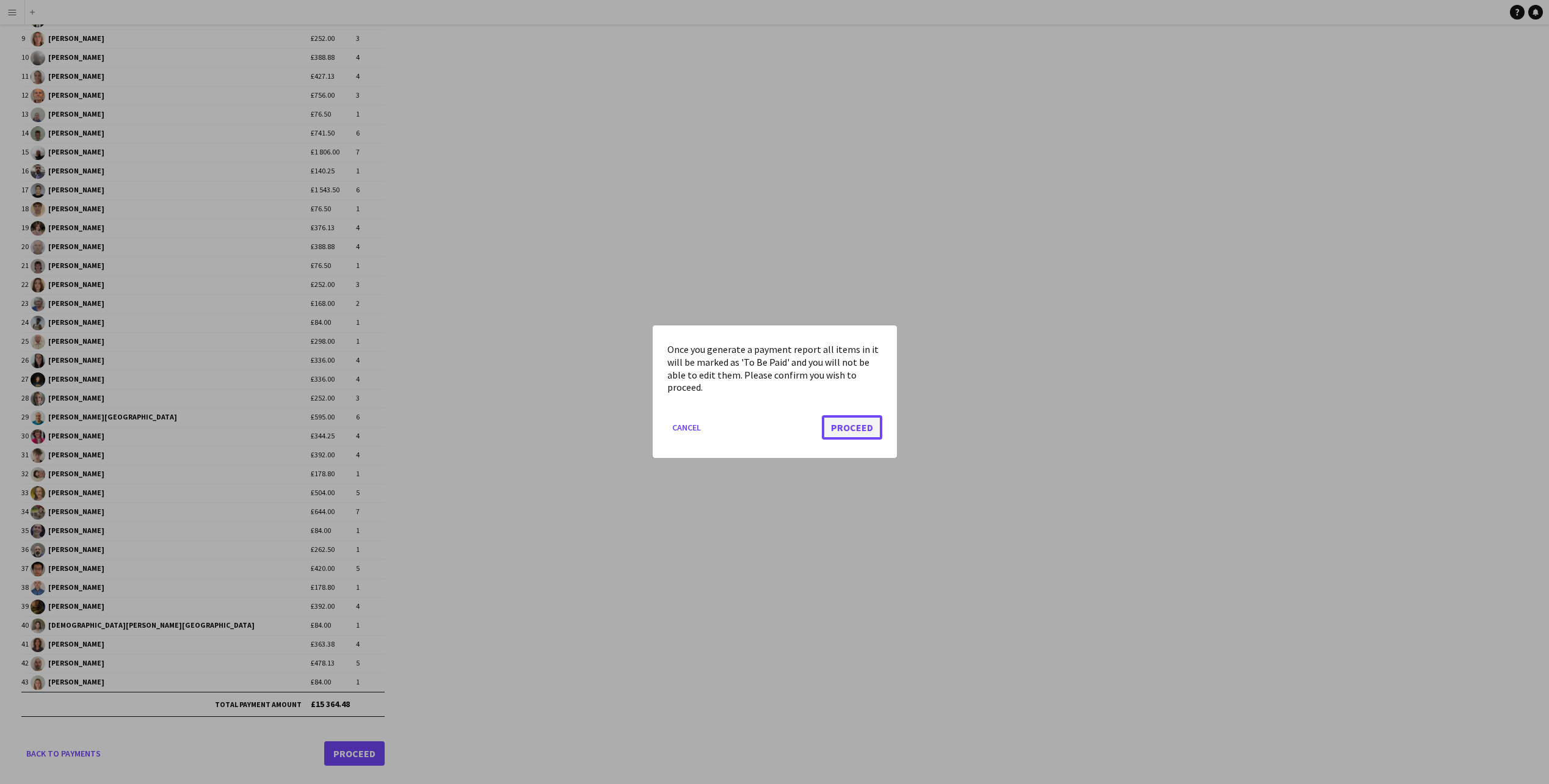
click at [855, 425] on button "Proceed" at bounding box center [851, 428] width 60 height 24
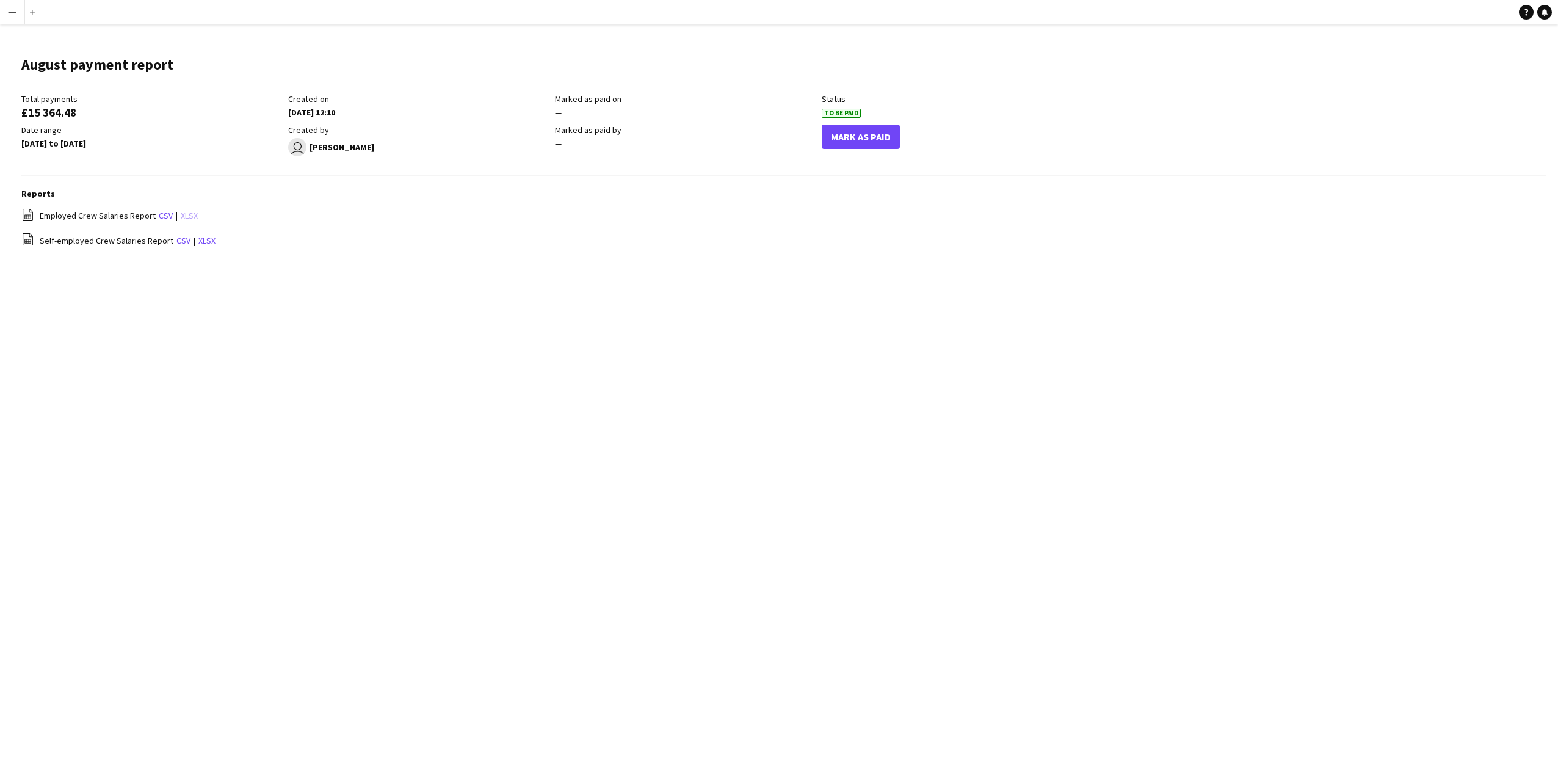
click at [184, 214] on link "xlsx" at bounding box center [189, 215] width 17 height 11
click at [200, 240] on link "xlsx" at bounding box center [207, 240] width 17 height 11
